Goal: Check status: Check status

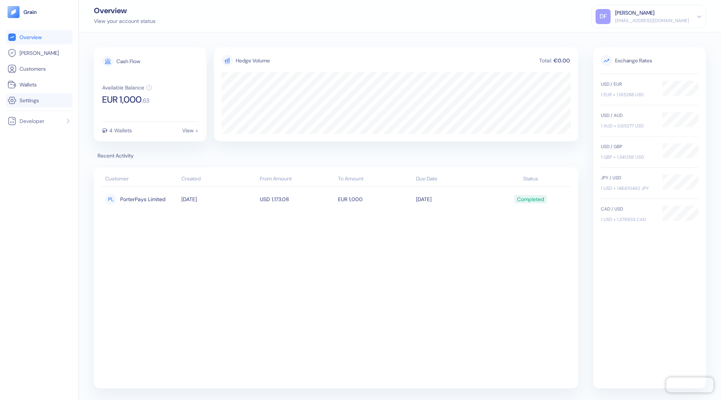
click at [43, 100] on link "Settings" at bounding box center [39, 100] width 63 height 9
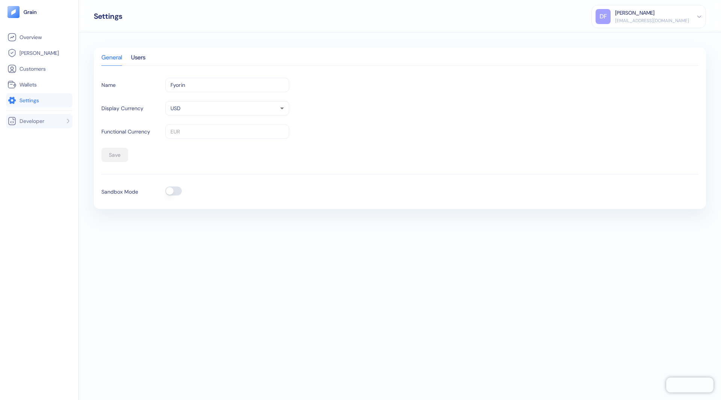
click at [37, 118] on span "Developer" at bounding box center [32, 121] width 25 height 8
click at [38, 86] on link "Wallets" at bounding box center [39, 84] width 63 height 9
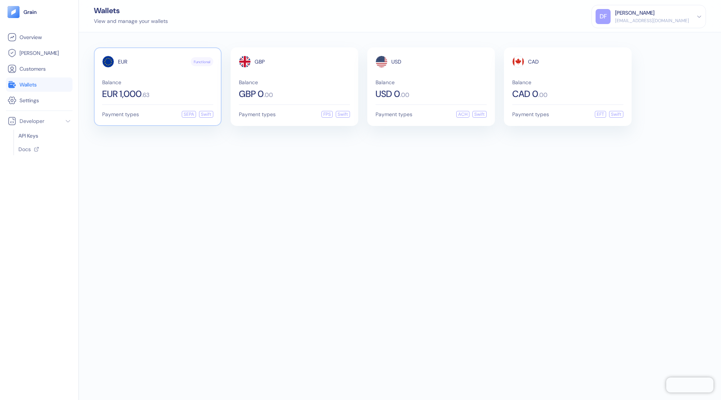
click at [160, 85] on div "Balance EUR 1,000 . 63" at bounding box center [157, 89] width 111 height 19
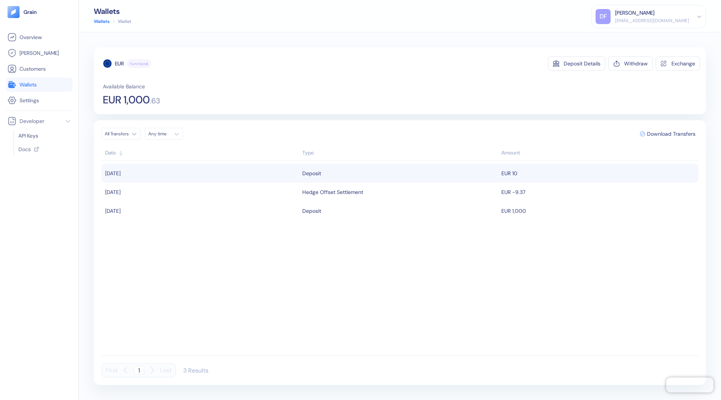
click at [154, 166] on td "[DATE]" at bounding box center [200, 173] width 199 height 19
click at [172, 174] on td "[DATE]" at bounding box center [200, 173] width 199 height 19
